Goal: Communication & Community: Ask a question

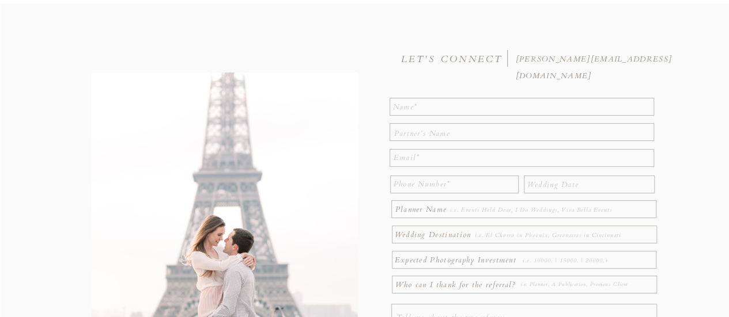
scroll to position [94, 0]
click at [418, 113] on div at bounding box center [521, 106] width 264 height 18
click at [418, 108] on textarea at bounding box center [522, 106] width 259 height 14
type textarea "[PERSON_NAME]"
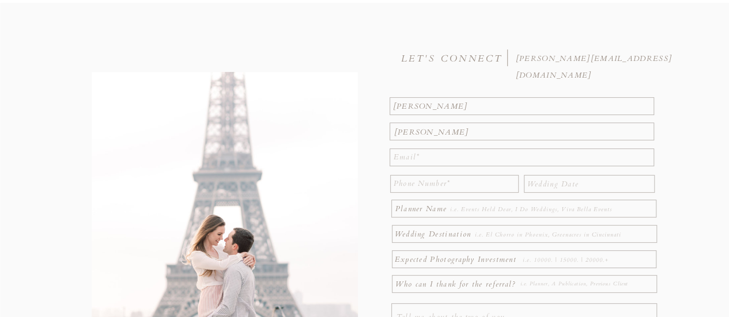
type textarea "[PERSON_NAME]"
type textarea "[PERSON_NAME][EMAIL_ADDRESS][PERSON_NAME][DOMAIN_NAME]"
type textarea "9374145417"
type textarea "[DATE]"
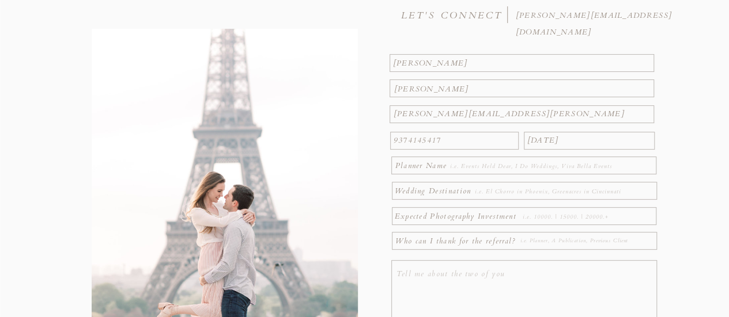
scroll to position [138, 0]
type textarea "TBD"
type textarea "[PERSON_NAME] Golf & Country Club"
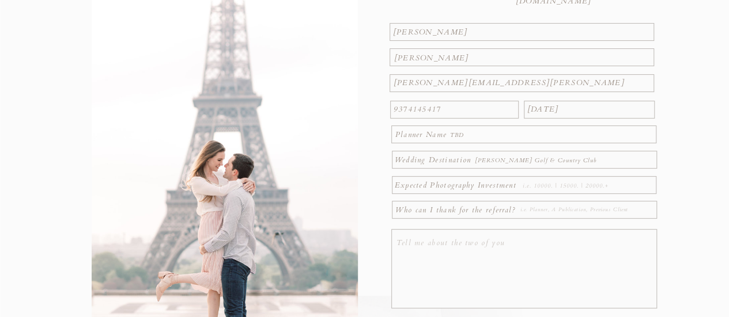
scroll to position [172, 0]
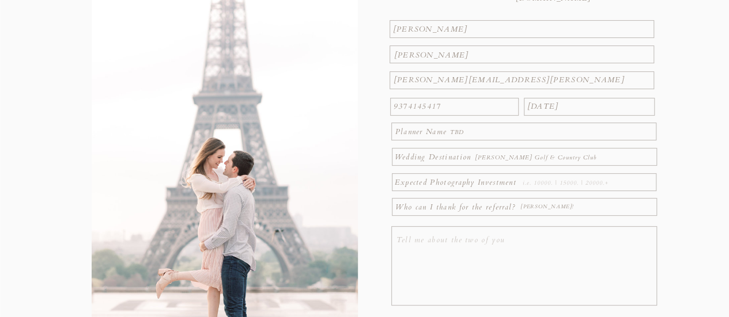
type textarea "[PERSON_NAME]!"
click at [577, 185] on textarea at bounding box center [588, 183] width 131 height 13
type textarea "5000"
drag, startPoint x: 669, startPoint y: 203, endPoint x: 675, endPoint y: 216, distance: 14.2
click at [675, 216] on div at bounding box center [364, 126] width 729 height 400
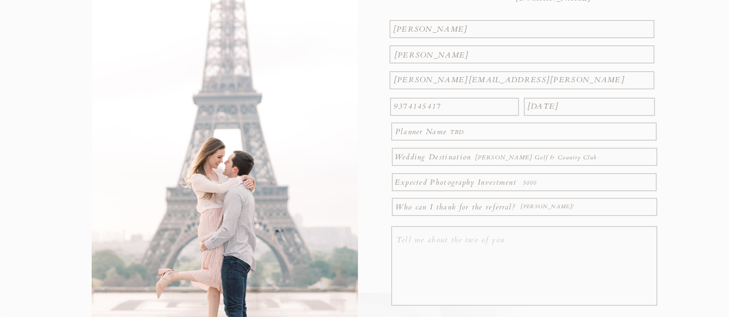
scroll to position [258, 0]
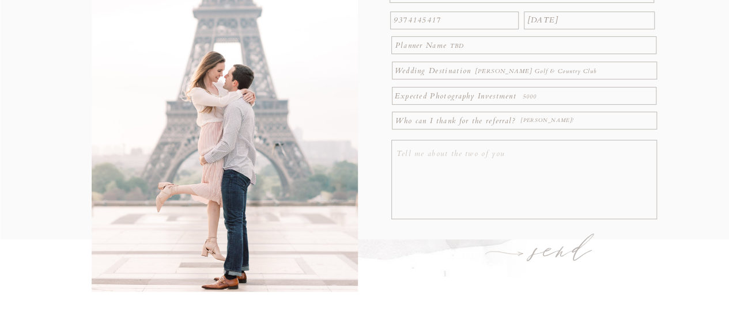
click at [548, 163] on textarea at bounding box center [525, 181] width 259 height 71
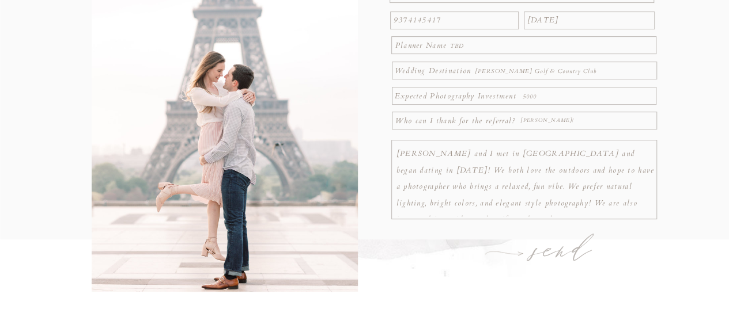
scroll to position [8, 0]
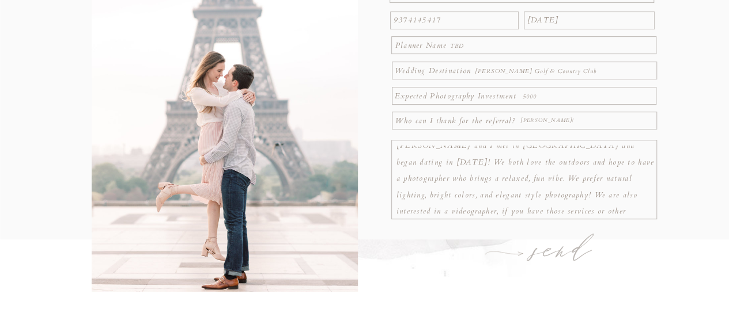
click at [620, 200] on textarea "[PERSON_NAME] and I met in [GEOGRAPHIC_DATA] and began dating in [DATE]! We bot…" at bounding box center [525, 181] width 259 height 71
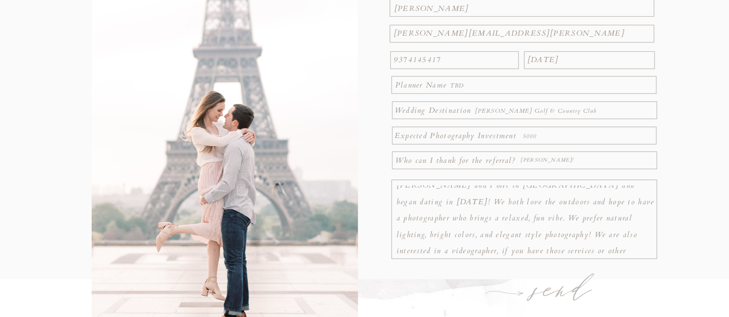
scroll to position [218, 0]
click at [539, 224] on textarea "[PERSON_NAME] and I met in [GEOGRAPHIC_DATA] and began dating in [DATE]! We bot…" at bounding box center [525, 221] width 259 height 71
click at [606, 192] on textarea "[PERSON_NAME] and I met in [GEOGRAPHIC_DATA] and began dating in [DATE]! We bot…" at bounding box center [525, 221] width 259 height 71
click at [457, 208] on textarea "[PERSON_NAME] and I met in [GEOGRAPHIC_DATA] and began dating in [DATE]! We bot…" at bounding box center [525, 221] width 259 height 71
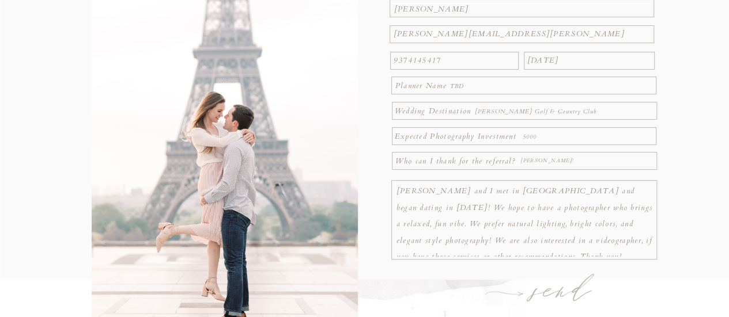
click at [579, 205] on textarea "[PERSON_NAME] and I met in [GEOGRAPHIC_DATA] and began dating in [DATE]! We hop…" at bounding box center [525, 221] width 259 height 71
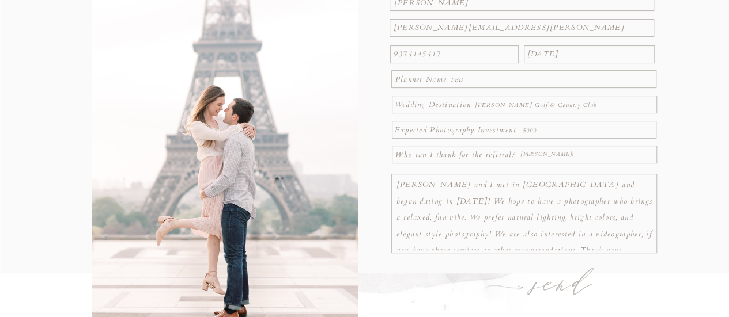
scroll to position [225, 0]
click at [604, 185] on textarea "[PERSON_NAME] and I met in [GEOGRAPHIC_DATA] and began dating in [DATE]! We hop…" at bounding box center [525, 214] width 259 height 71
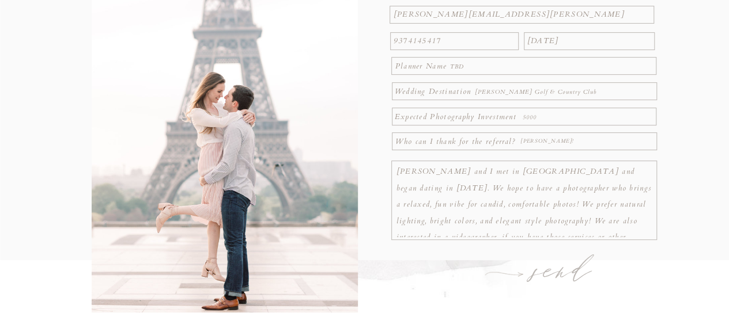
scroll to position [239, 0]
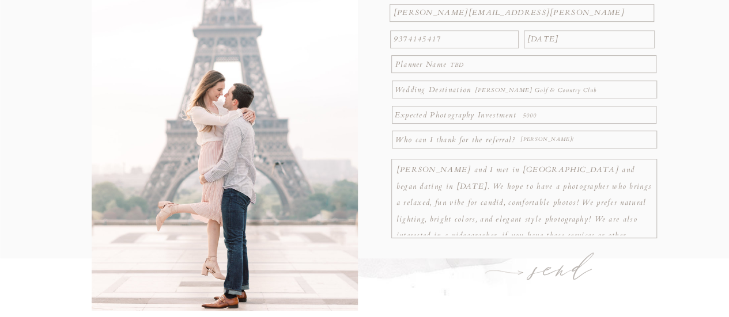
click at [489, 215] on textarea "[PERSON_NAME] and I met in [GEOGRAPHIC_DATA] and began dating in [DATE]. We hop…" at bounding box center [525, 200] width 259 height 71
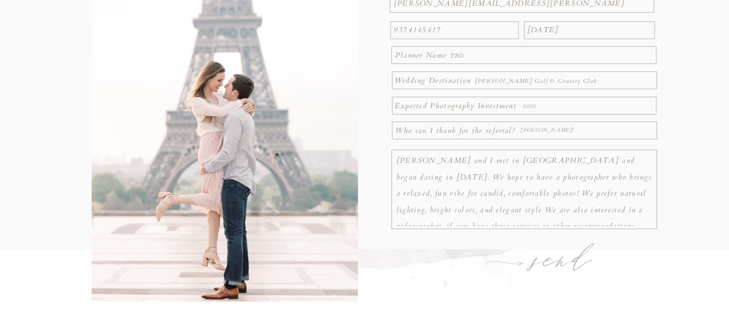
scroll to position [249, 0]
click at [533, 213] on textarea "[PERSON_NAME] and I met in [GEOGRAPHIC_DATA] and began dating in [DATE]. We hop…" at bounding box center [525, 189] width 259 height 71
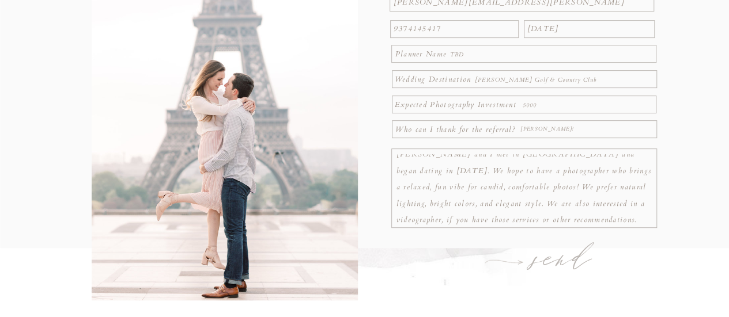
click at [533, 213] on textarea "[PERSON_NAME] and I met in [GEOGRAPHIC_DATA] and began dating in [DATE]. We hop…" at bounding box center [525, 189] width 259 height 71
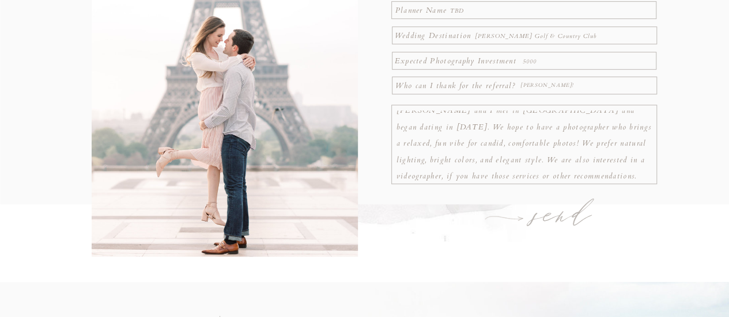
scroll to position [293, 0]
type textarea "[PERSON_NAME] and I met in [GEOGRAPHIC_DATA] and began dating in [DATE]. We hop…"
click at [553, 220] on h1 "send" at bounding box center [562, 217] width 89 height 40
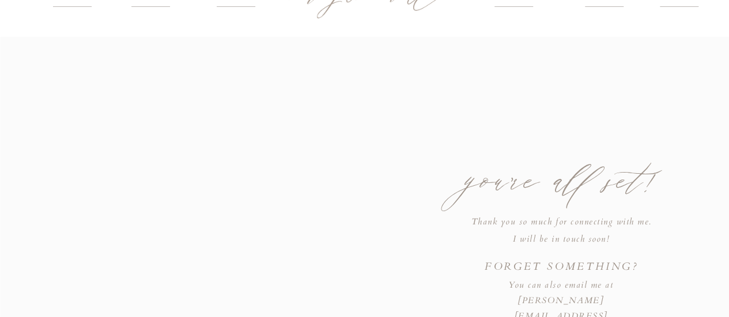
scroll to position [0, 0]
